Goal: Task Accomplishment & Management: Manage account settings

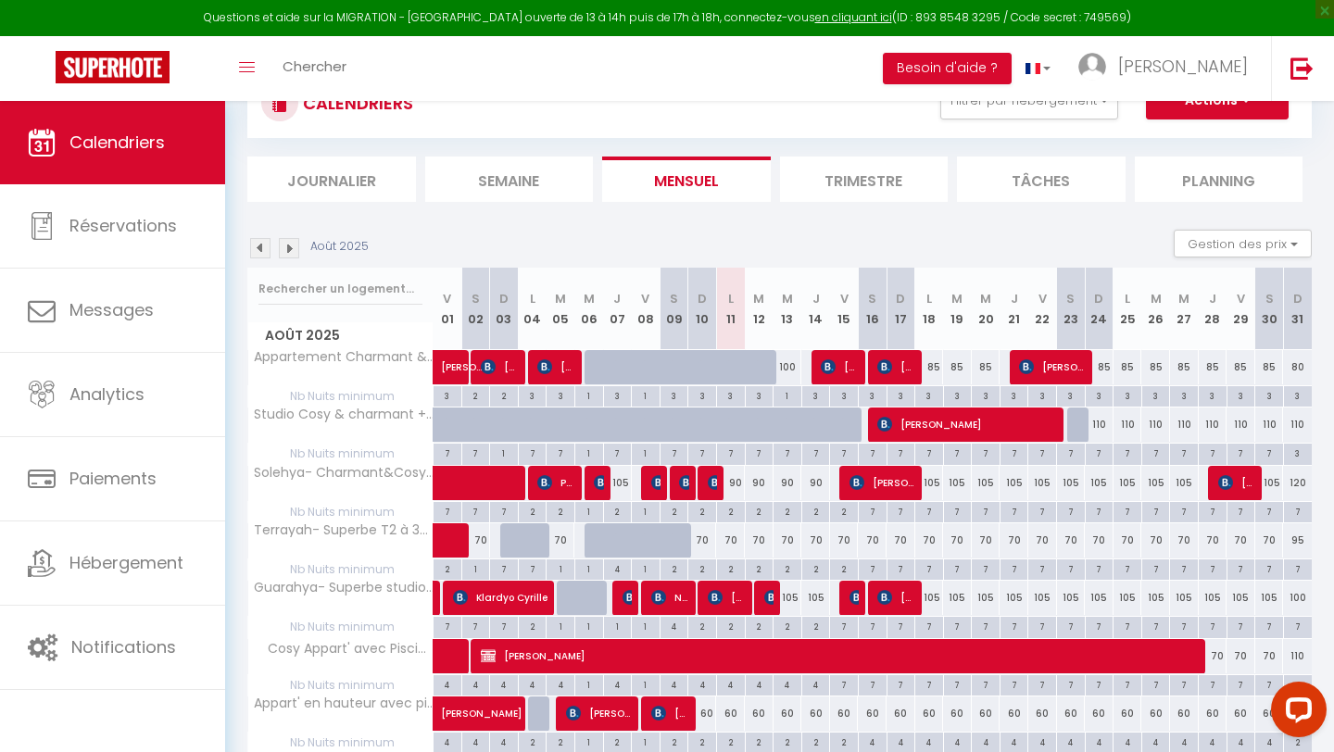
scroll to position [156, 0]
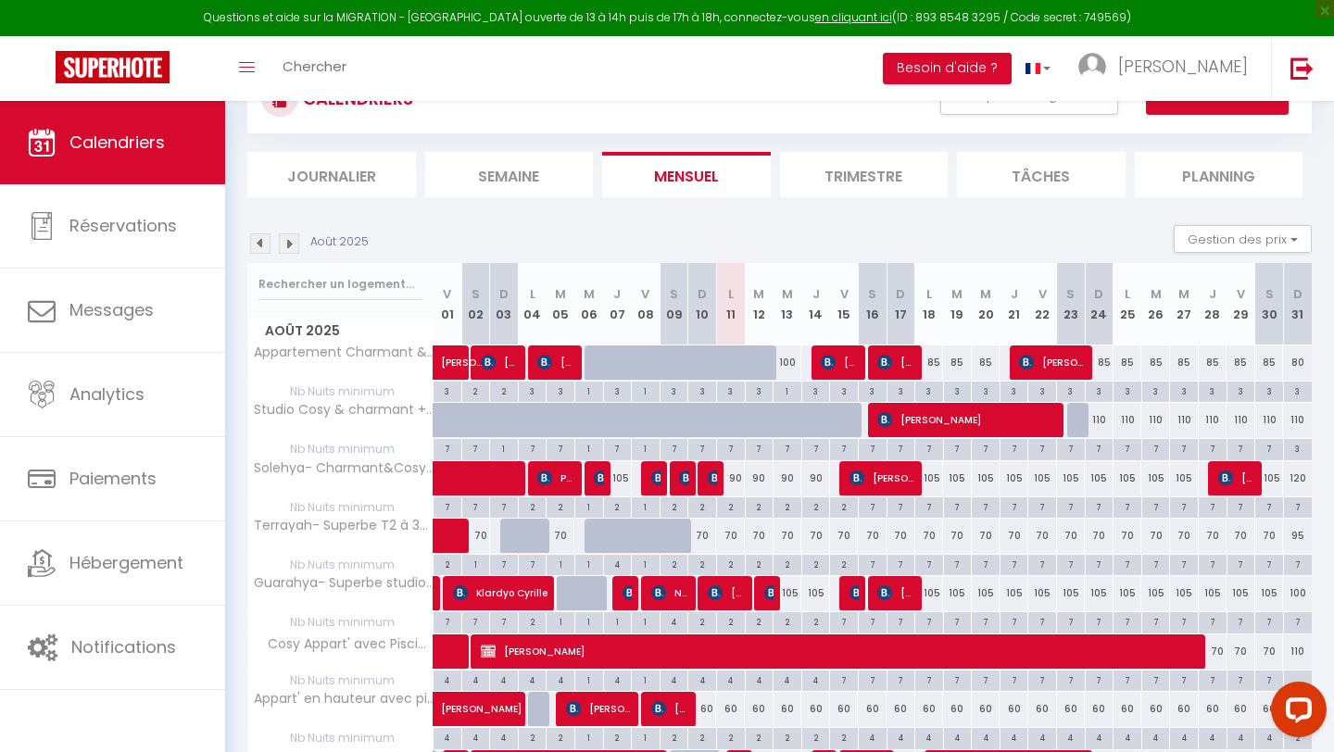
click at [737, 512] on div "2" at bounding box center [731, 507] width 28 height 18
type input "2"
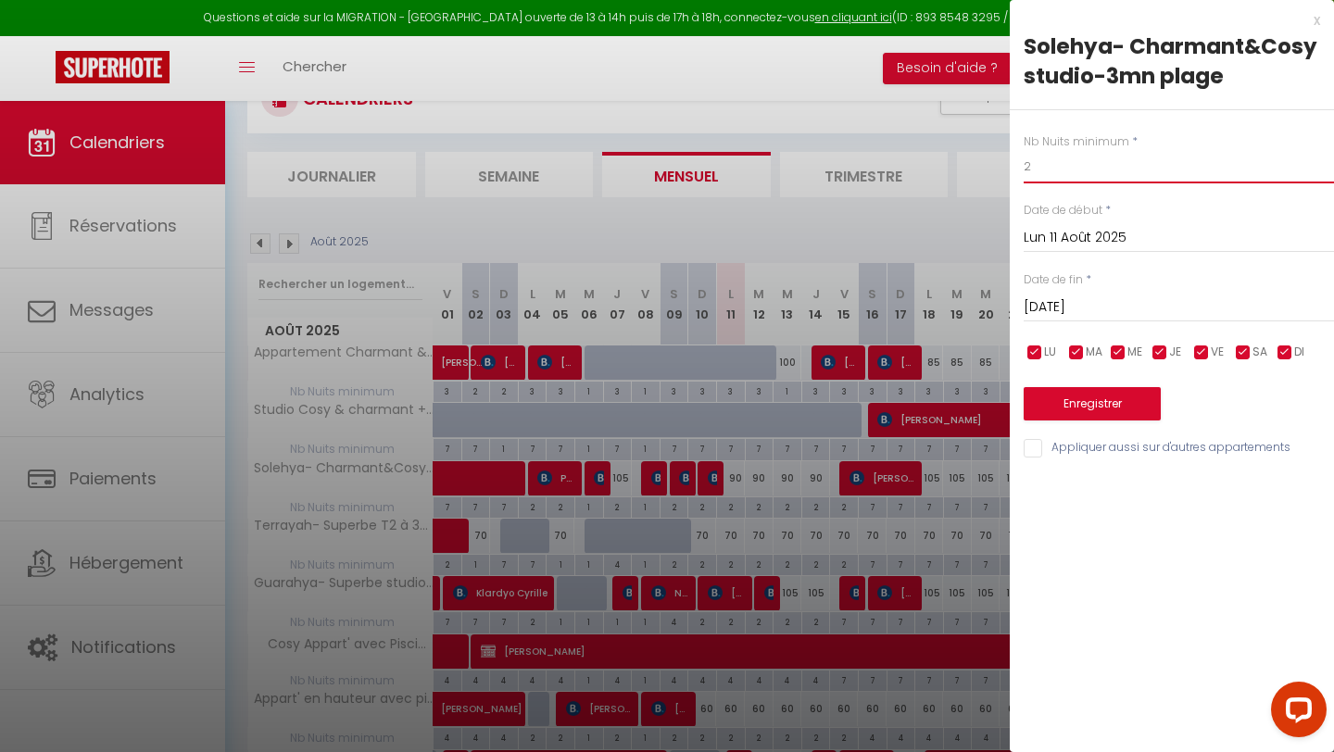
click at [1067, 174] on input "2" at bounding box center [1179, 166] width 310 height 33
click at [1098, 416] on button "Enregistrer" at bounding box center [1092, 403] width 137 height 33
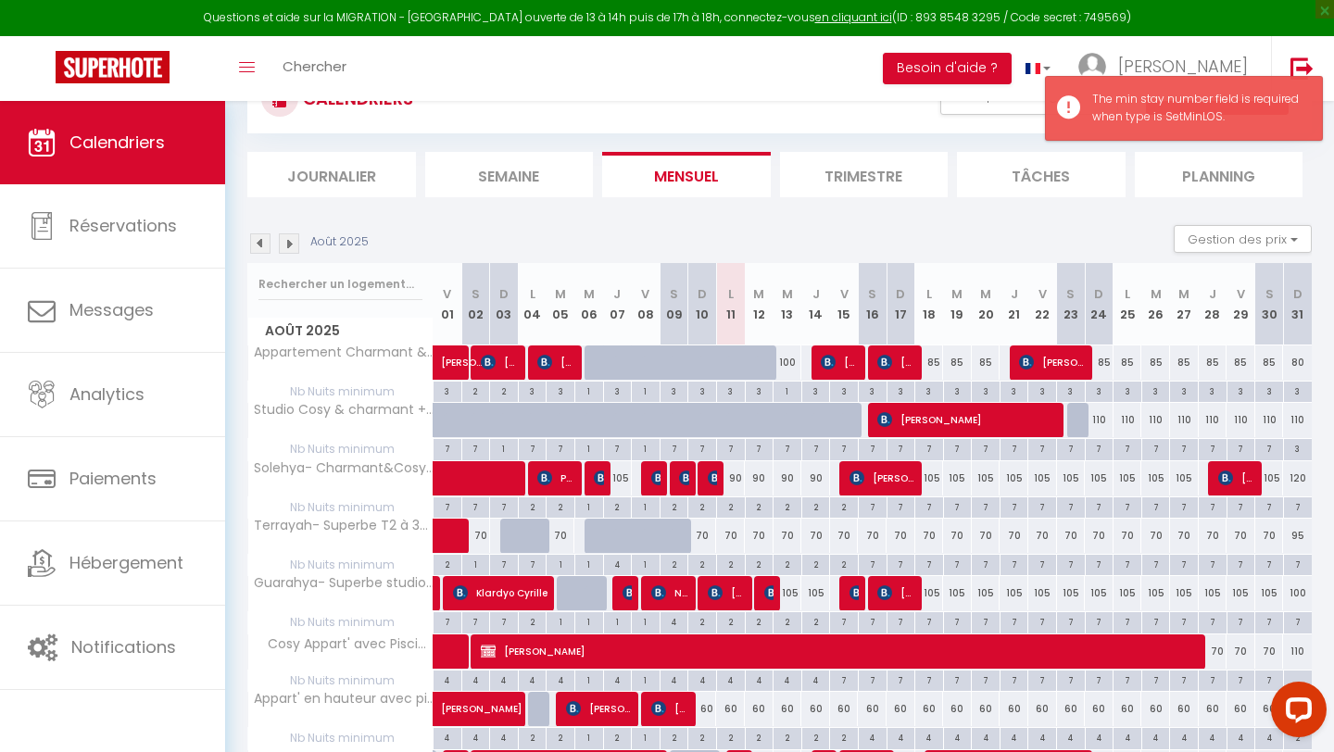
click at [731, 519] on div "70" at bounding box center [730, 536] width 29 height 34
type input "70"
type input "Lun 11 Août 2025"
type input "[DATE]"
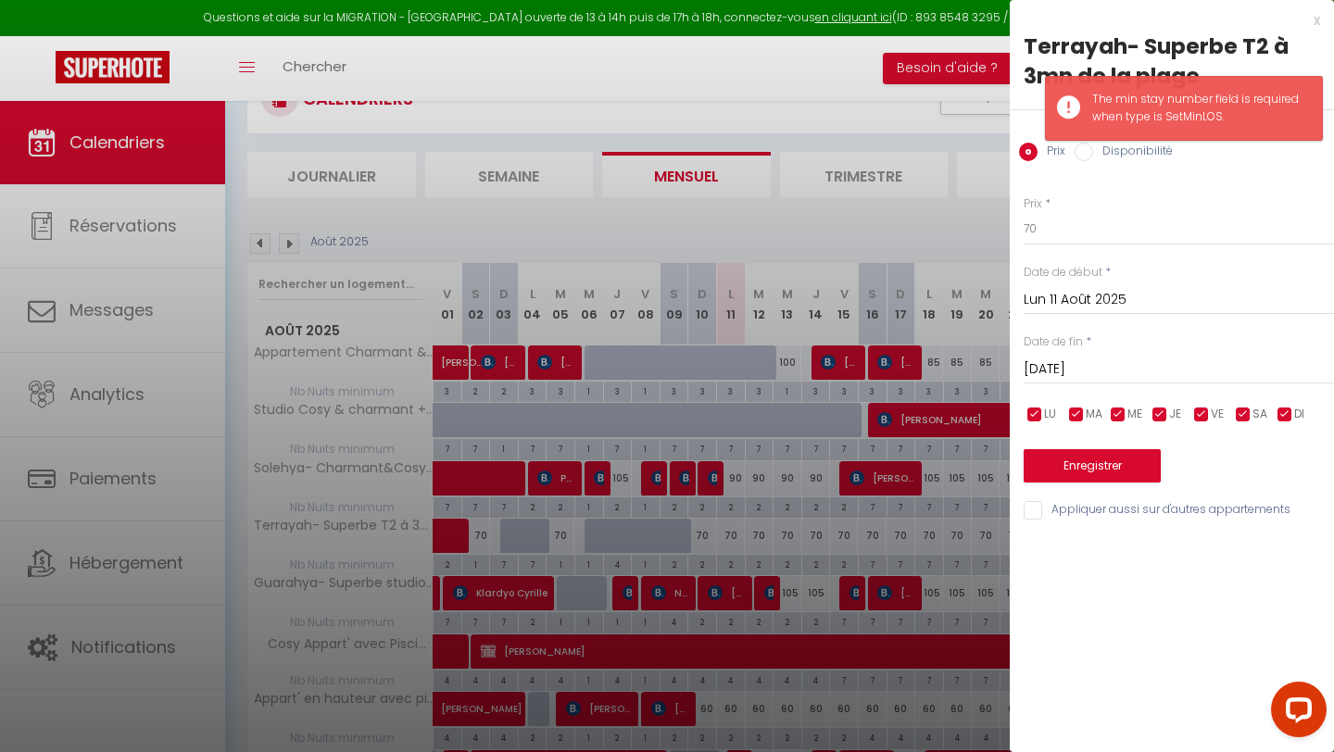
click at [735, 511] on div at bounding box center [667, 376] width 1334 height 752
type input "undefined aN undefined NaN"
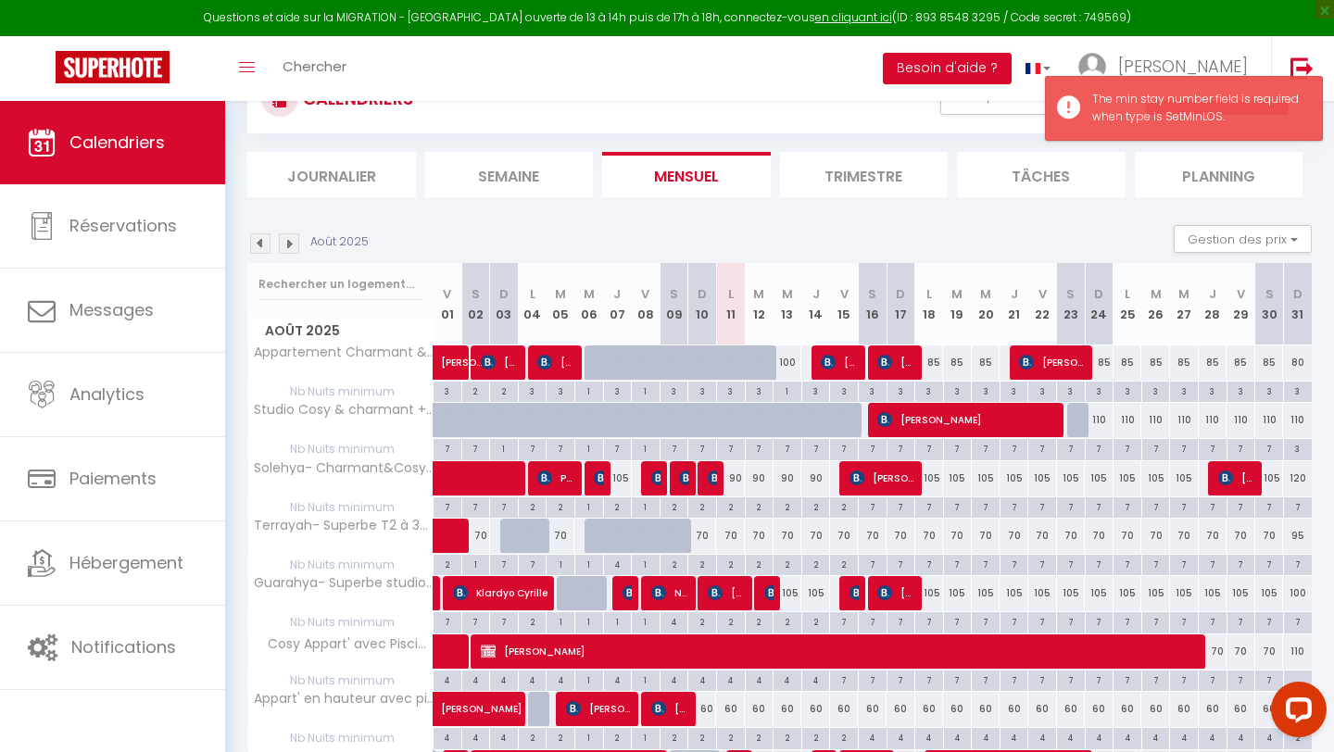
click at [735, 511] on div "2" at bounding box center [731, 507] width 28 height 18
type input "2"
type input "Lun 11 Août 2025"
type input "[DATE]"
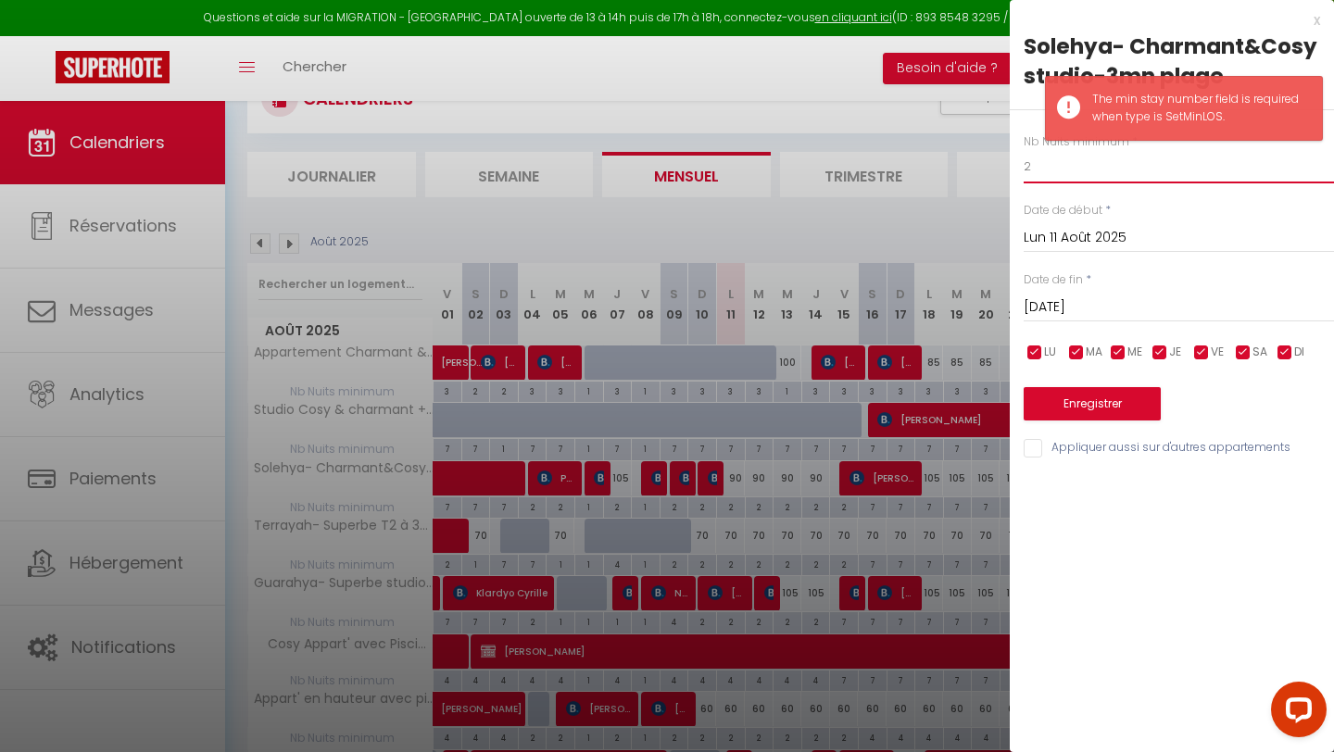
click at [1051, 160] on input "2" at bounding box center [1179, 166] width 310 height 33
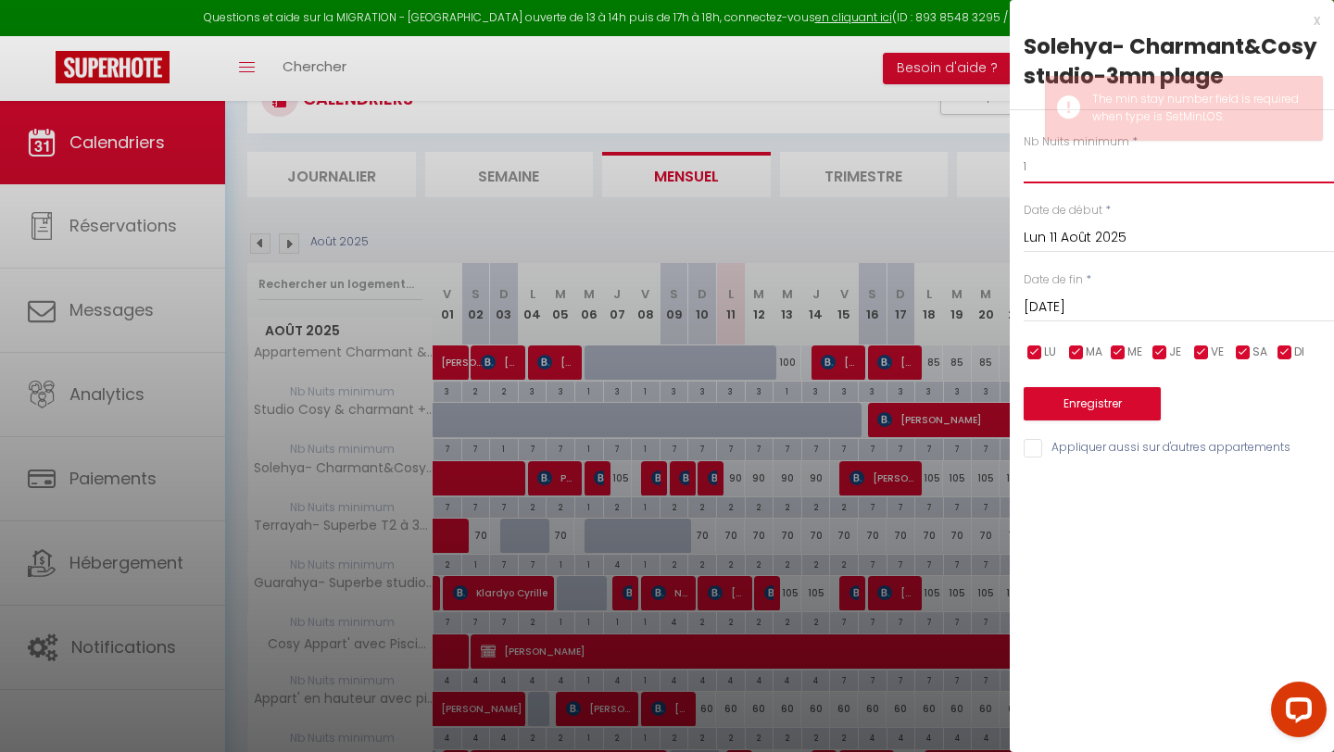
type input "1"
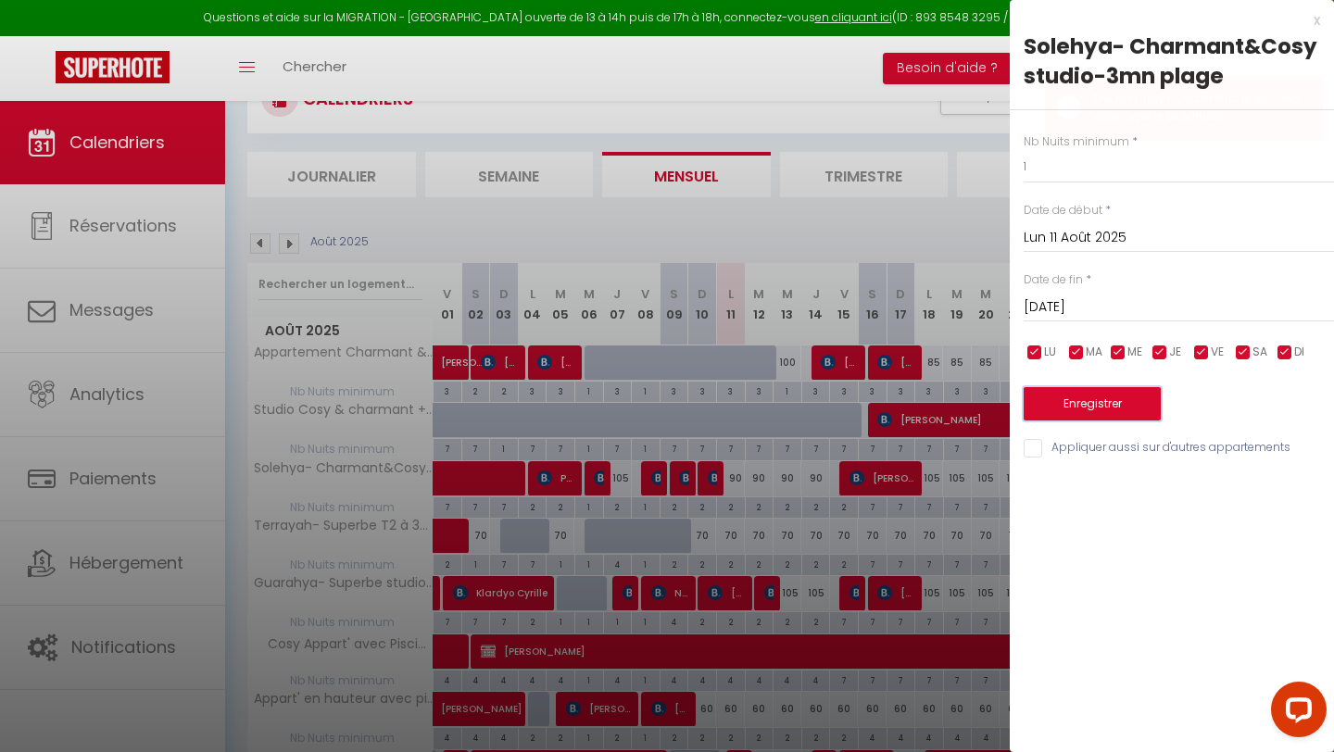
click at [1079, 410] on button "Enregistrer" at bounding box center [1092, 403] width 137 height 33
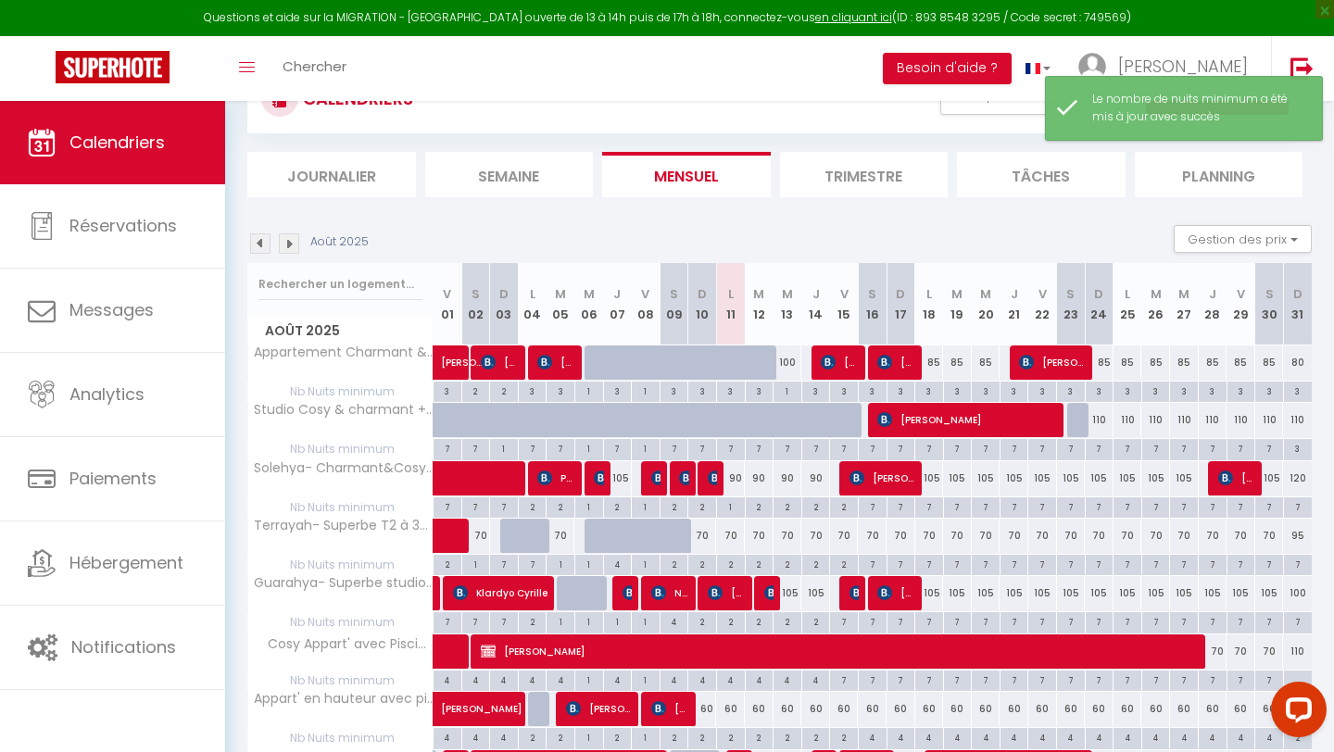
click at [734, 483] on div "90" at bounding box center [730, 478] width 29 height 34
type input "90"
type input "Lun 11 Août 2025"
type input "[DATE]"
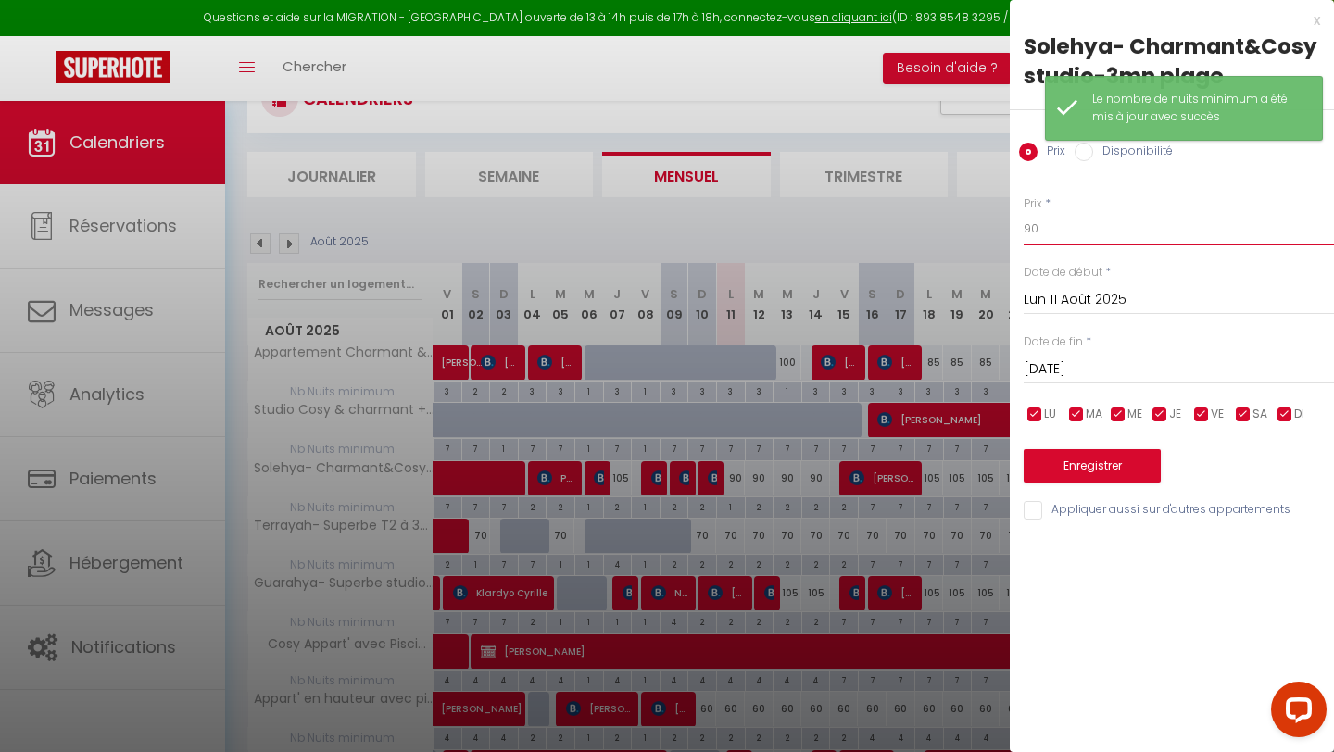
click at [1065, 230] on input "90" at bounding box center [1179, 228] width 310 height 33
click at [1066, 230] on input "90" at bounding box center [1179, 228] width 310 height 33
type input "105"
click at [1058, 468] on button "Enregistrer" at bounding box center [1092, 465] width 137 height 33
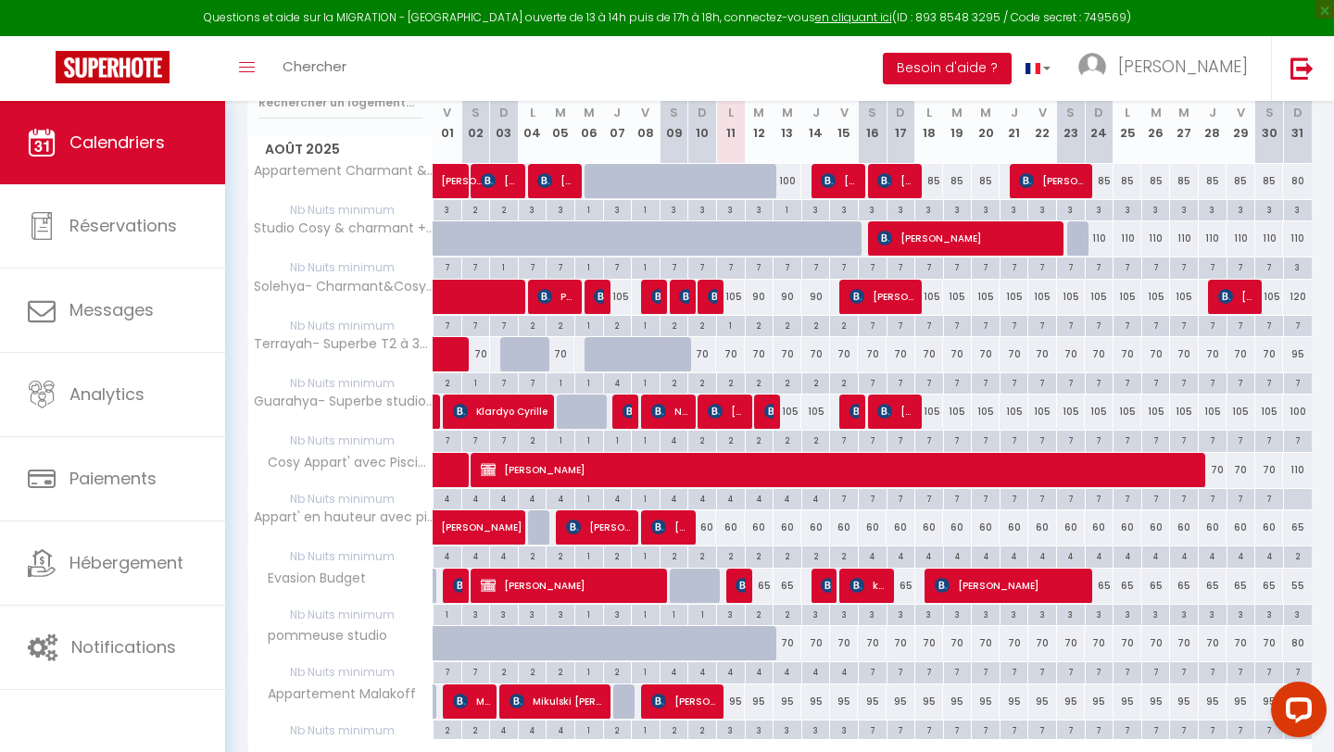
scroll to position [448, 0]
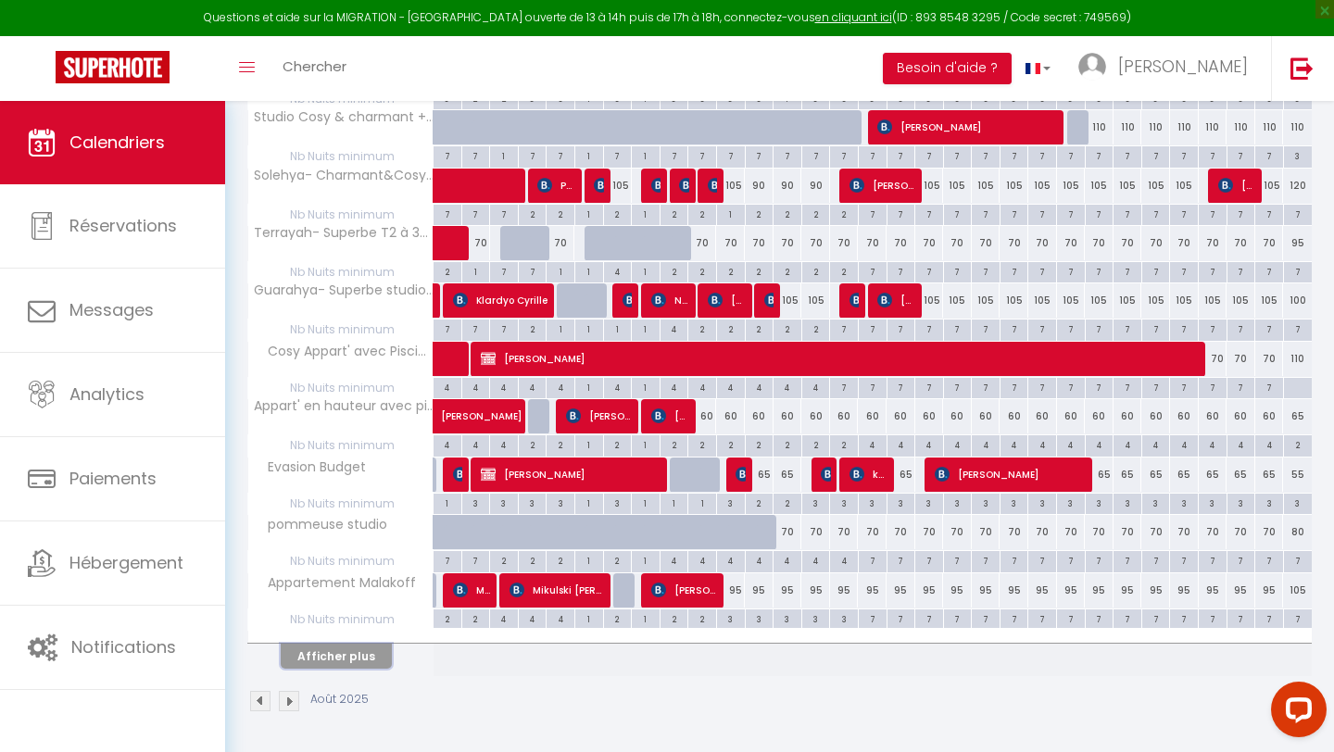
click at [344, 654] on button "Afficher plus" at bounding box center [336, 656] width 111 height 25
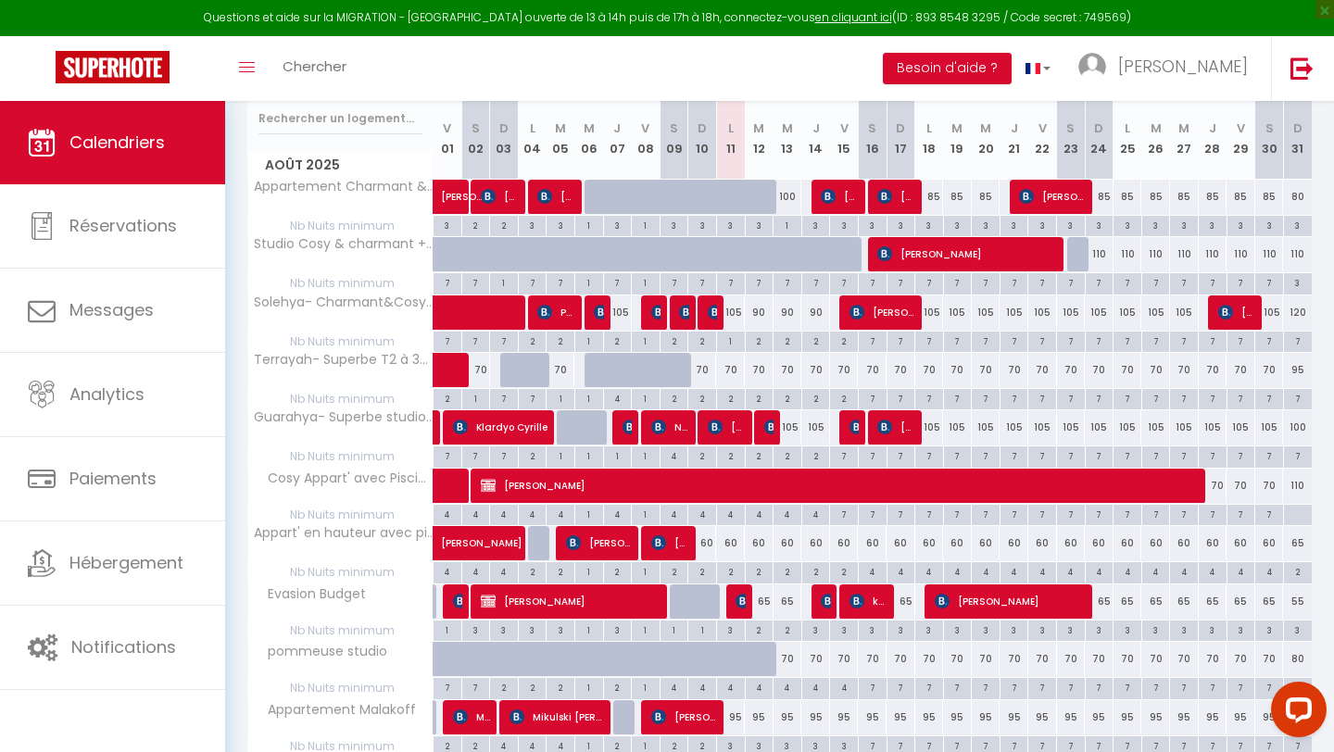
scroll to position [461, 0]
